Goal: Contribute content: Add original content to the website for others to see

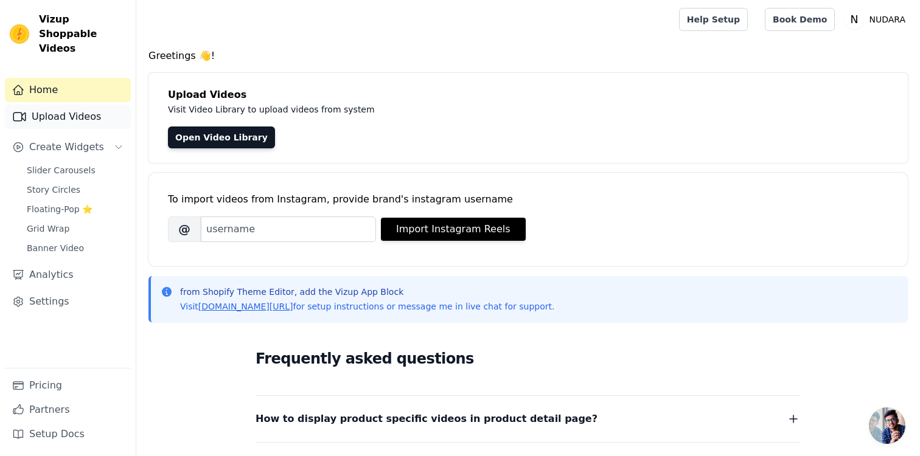
click at [84, 105] on link "Upload Videos" at bounding box center [68, 117] width 126 height 24
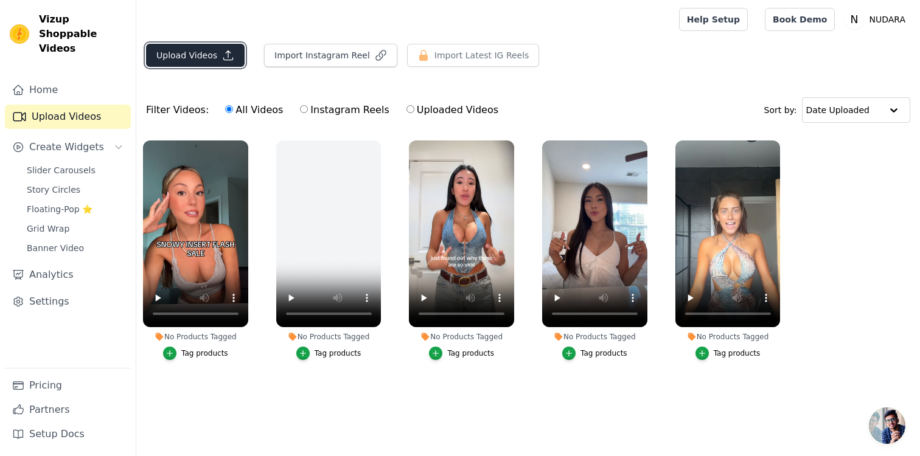
click at [193, 49] on button "Upload Videos" at bounding box center [195, 55] width 99 height 23
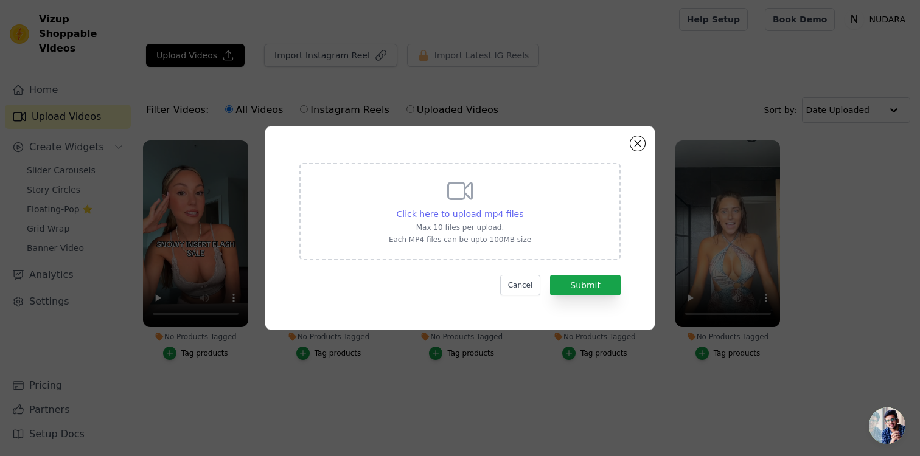
click at [444, 213] on span "Click here to upload mp4 files" at bounding box center [460, 214] width 127 height 10
click at [523, 208] on input "Click here to upload mp4 files Max 10 files per upload. Each MP4 files can be u…" at bounding box center [523, 207] width 1 height 1
type input "C:\fakepath\Finally Trying Out the BOOMBA Inserts!! #fashiontrends #boomba #mus…"
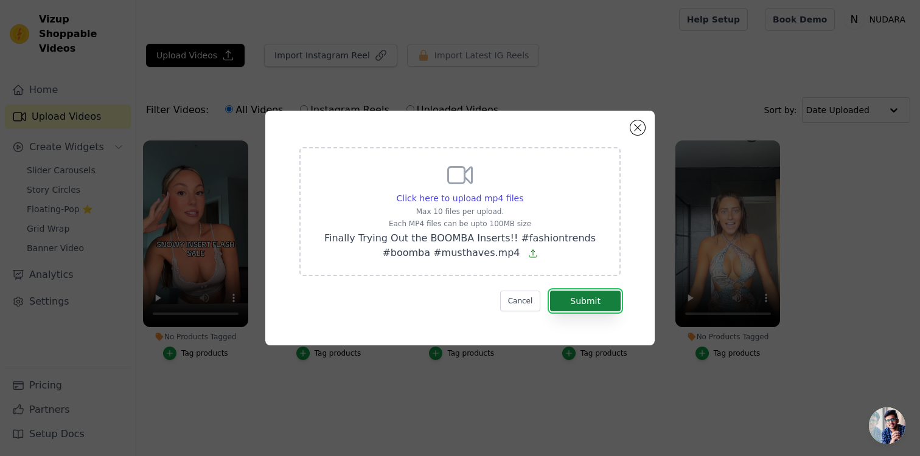
click at [574, 298] on button "Submit" at bounding box center [585, 301] width 71 height 21
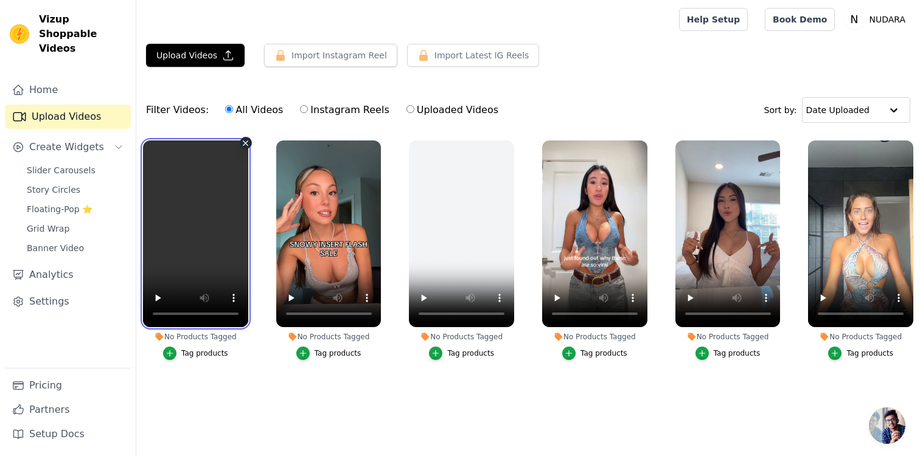
click at [189, 223] on video at bounding box center [195, 234] width 105 height 187
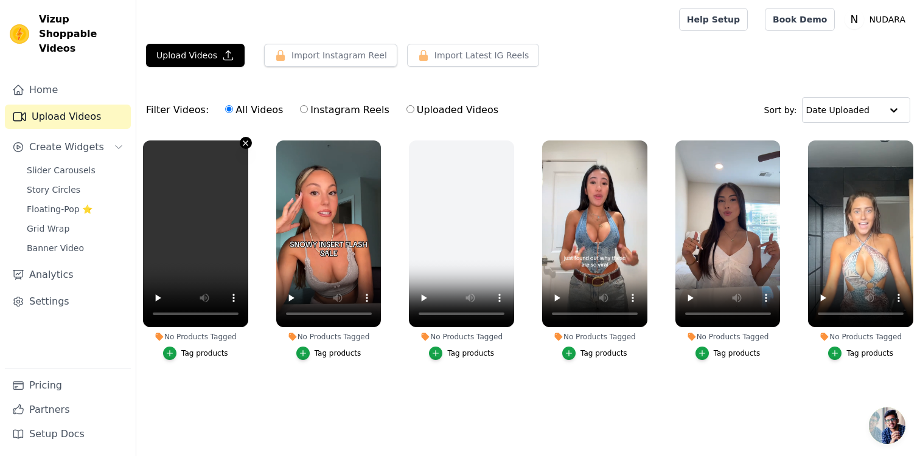
click at [245, 144] on icon "button" at bounding box center [245, 143] width 9 height 9
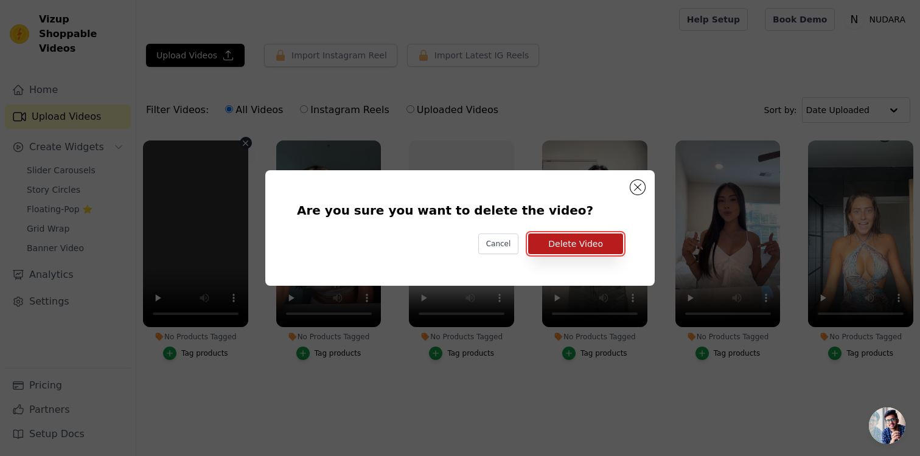
click at [561, 248] on button "Delete Video" at bounding box center [575, 244] width 95 height 21
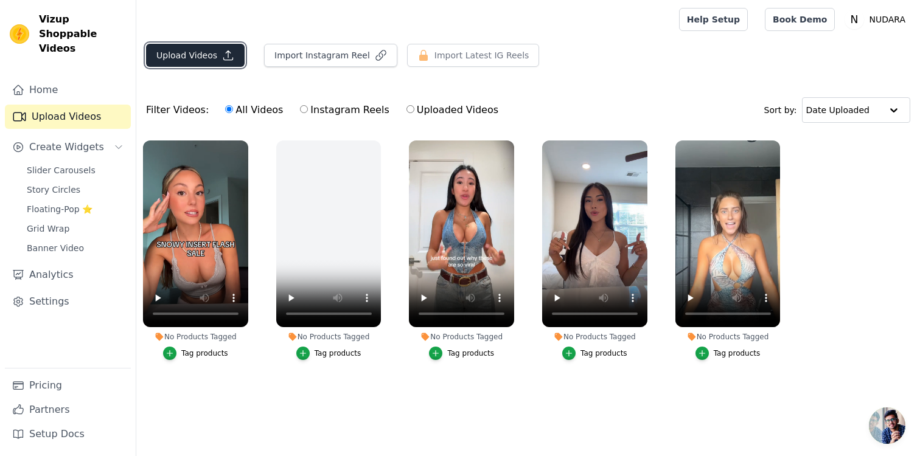
click at [184, 55] on button "Upload Videos" at bounding box center [195, 55] width 99 height 23
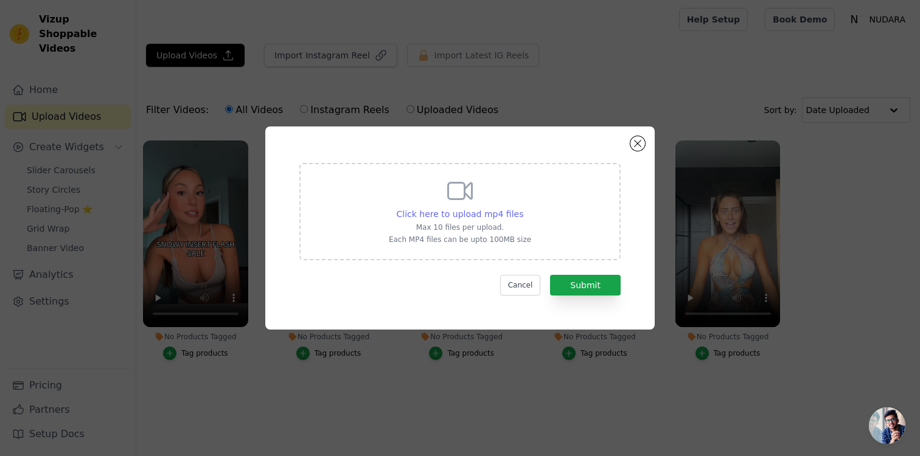
click at [421, 209] on div "Click here to upload mp4 files" at bounding box center [460, 214] width 127 height 12
click at [523, 208] on input "Click here to upload mp4 files Max 10 files per upload. Each MP4 files can be u…" at bounding box center [523, 207] width 1 height 1
click at [577, 286] on button "Submit" at bounding box center [585, 285] width 71 height 21
click at [565, 287] on button "Submit" at bounding box center [585, 285] width 71 height 21
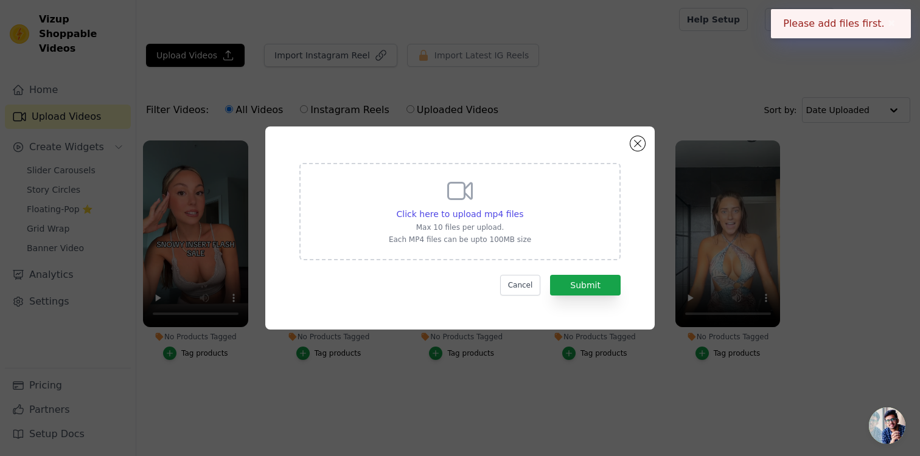
click at [492, 222] on div "Click here to upload mp4 files Max 10 files per upload. Each MP4 files can be u…" at bounding box center [460, 210] width 142 height 68
click at [523, 208] on input "Click here to upload mp4 files Max 10 files per upload. Each MP4 files can be u…" at bounding box center [523, 207] width 1 height 1
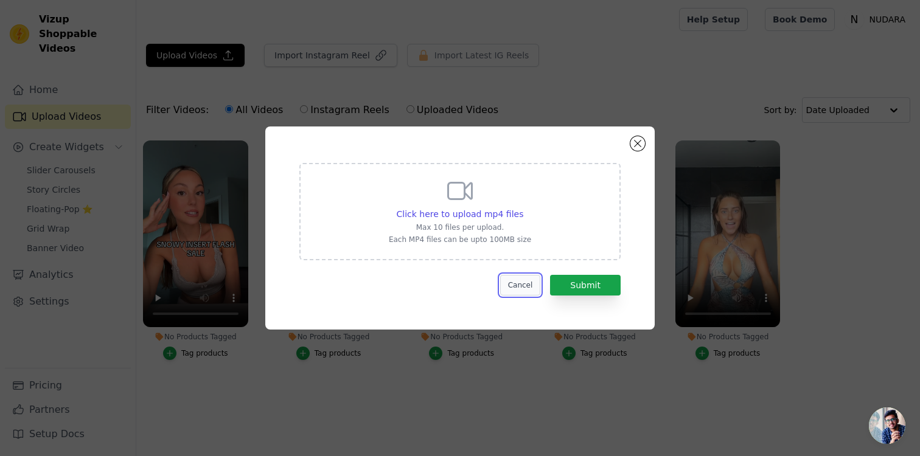
click at [527, 285] on button "Cancel" at bounding box center [520, 285] width 41 height 21
